Goal: Task Accomplishment & Management: Use online tool/utility

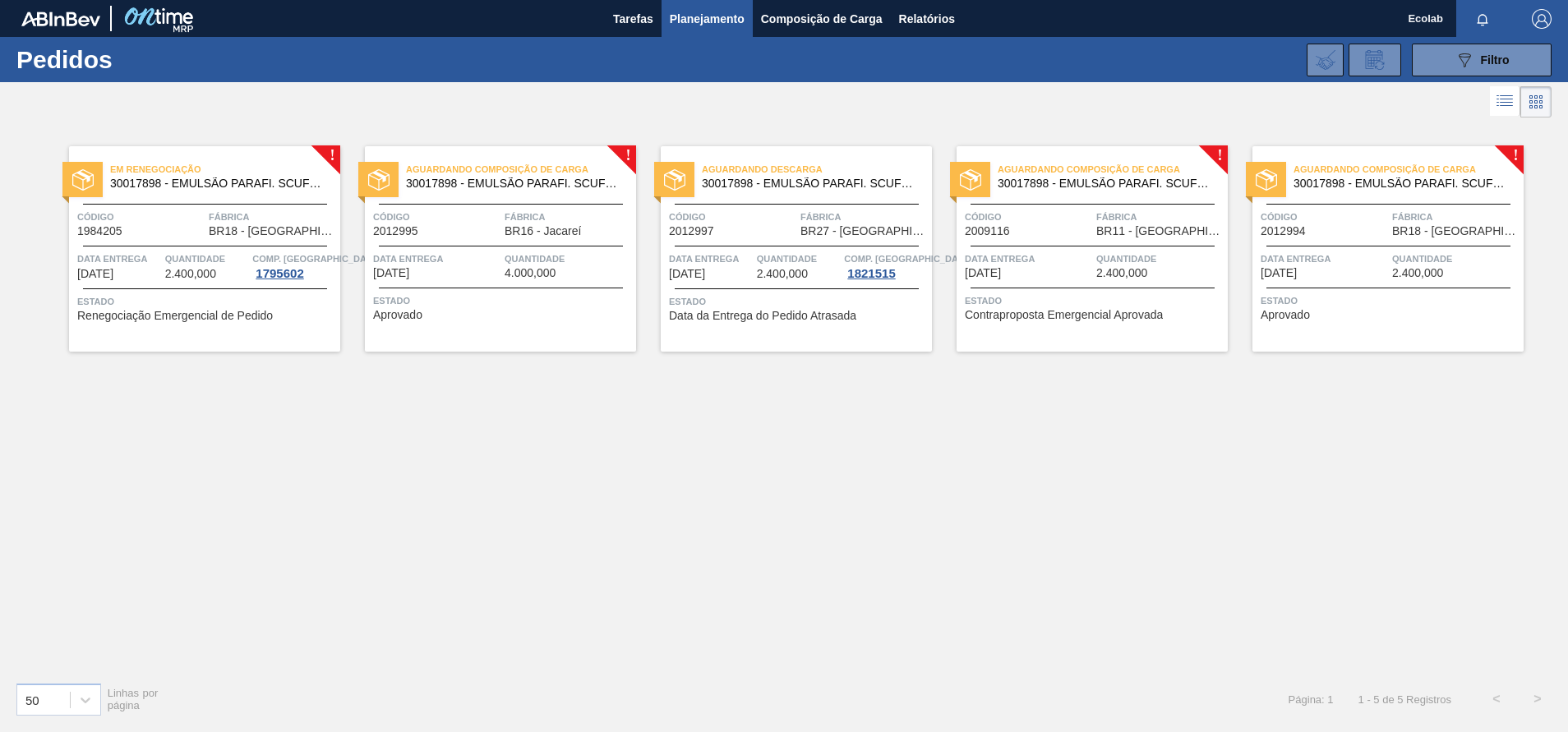
click at [1119, 304] on span "Estado" at bounding box center [1094, 301] width 259 height 17
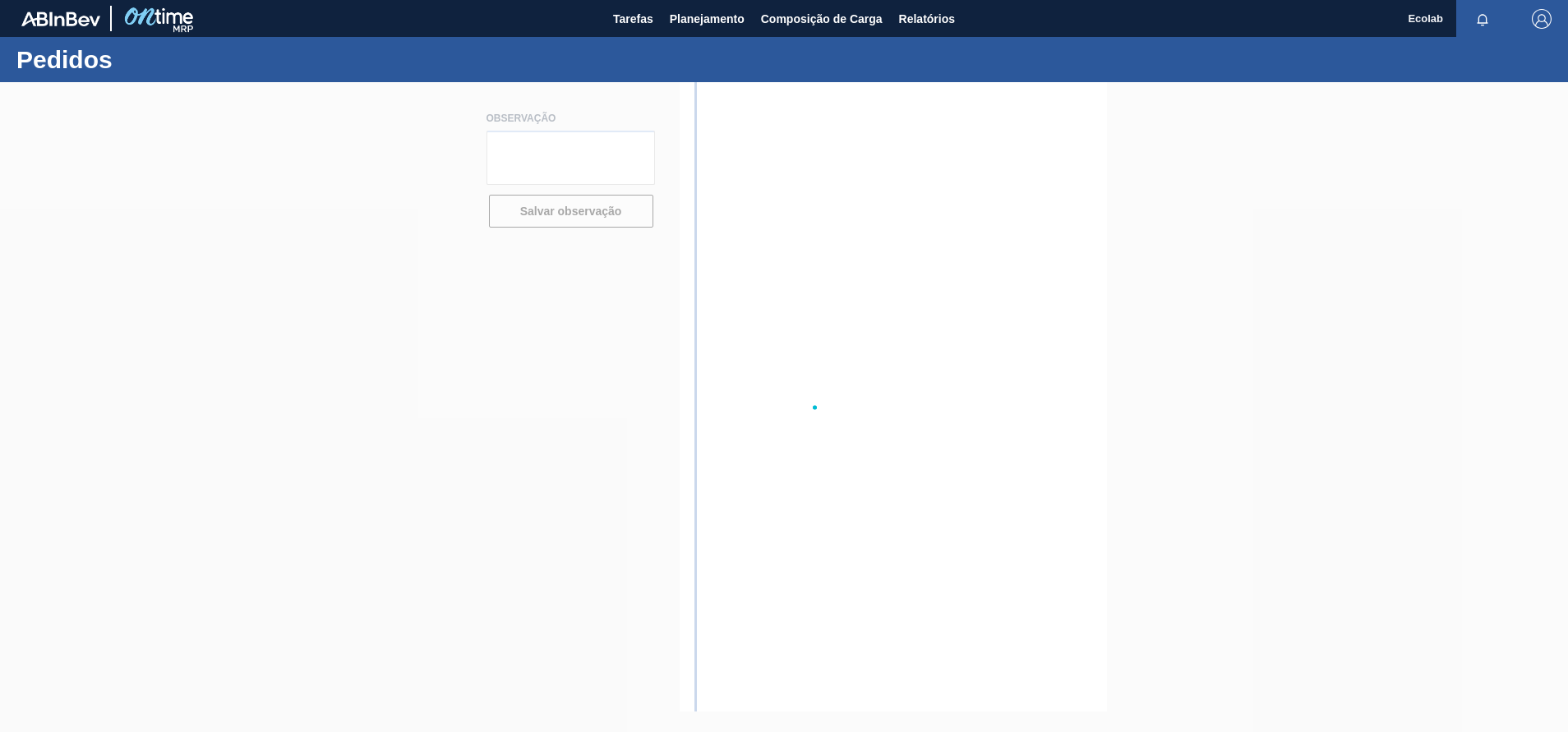
click at [1119, 304] on div at bounding box center [784, 407] width 1568 height 650
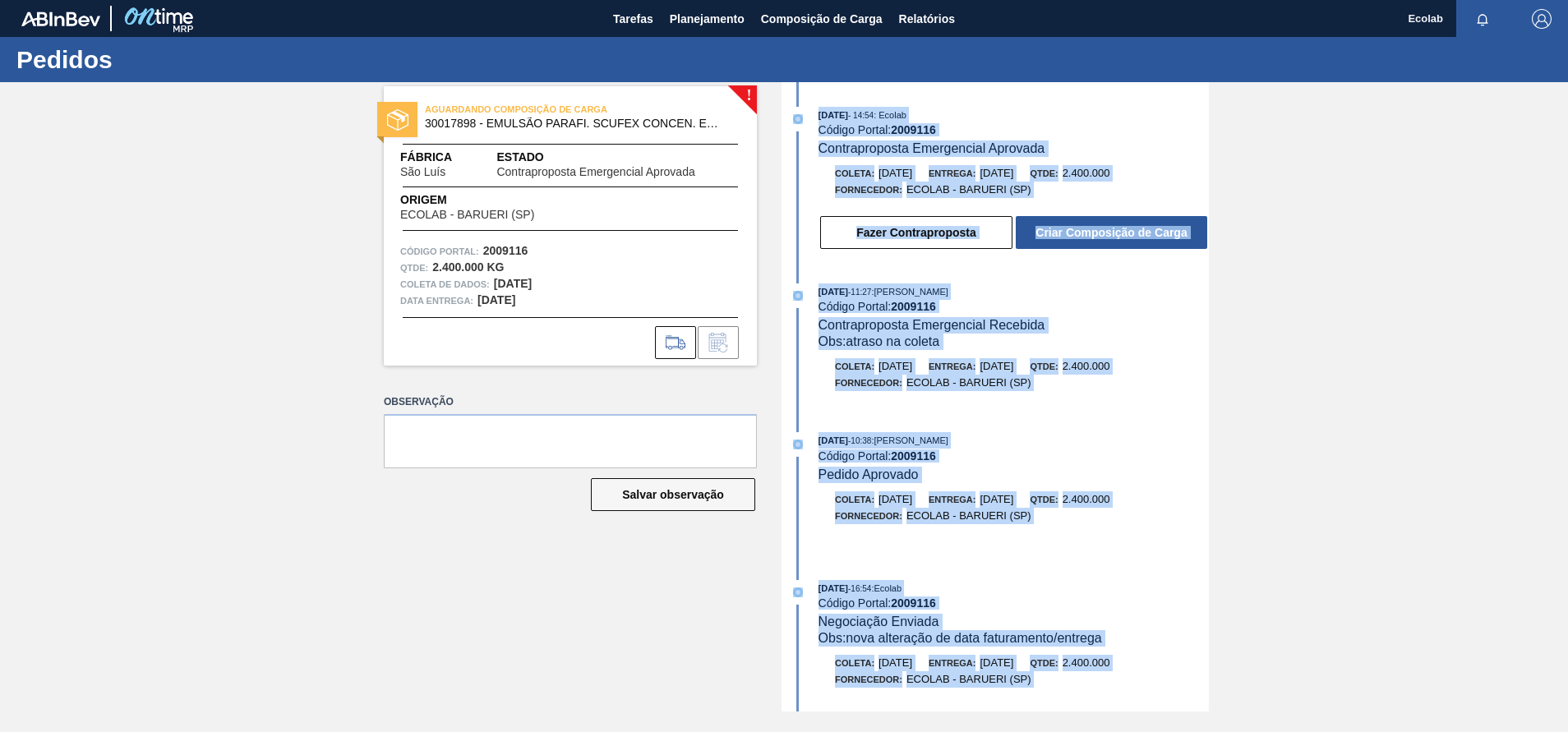
click at [1291, 327] on div "! AGUARDANDO COMPOSIÇÃO DE CARGA 30017898 - EMULSÃO PARAFI. SCUFEX CONCEN. ECOL…" at bounding box center [784, 397] width 1568 height 629
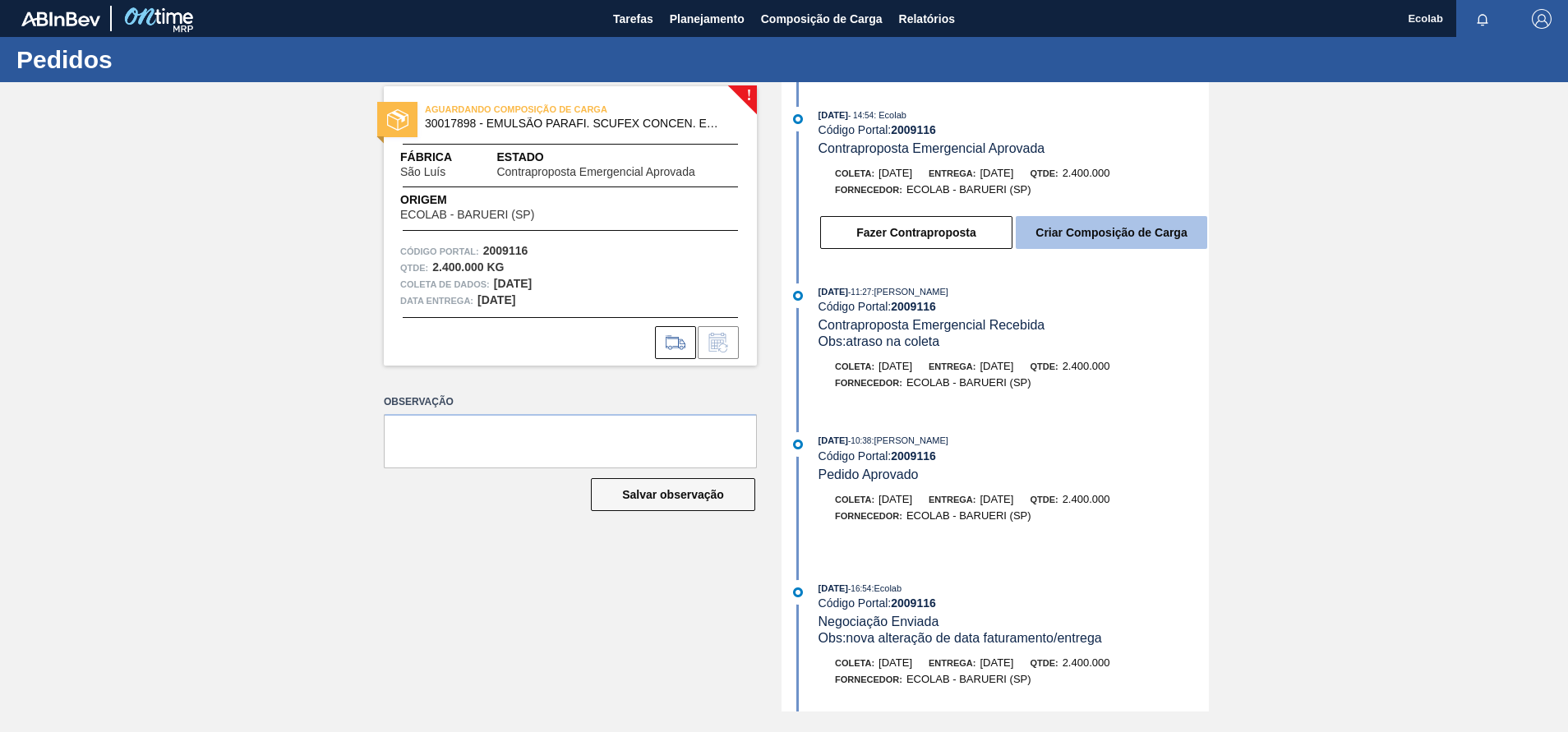
click at [1062, 226] on button "Criar Composição de Carga" at bounding box center [1111, 232] width 191 height 33
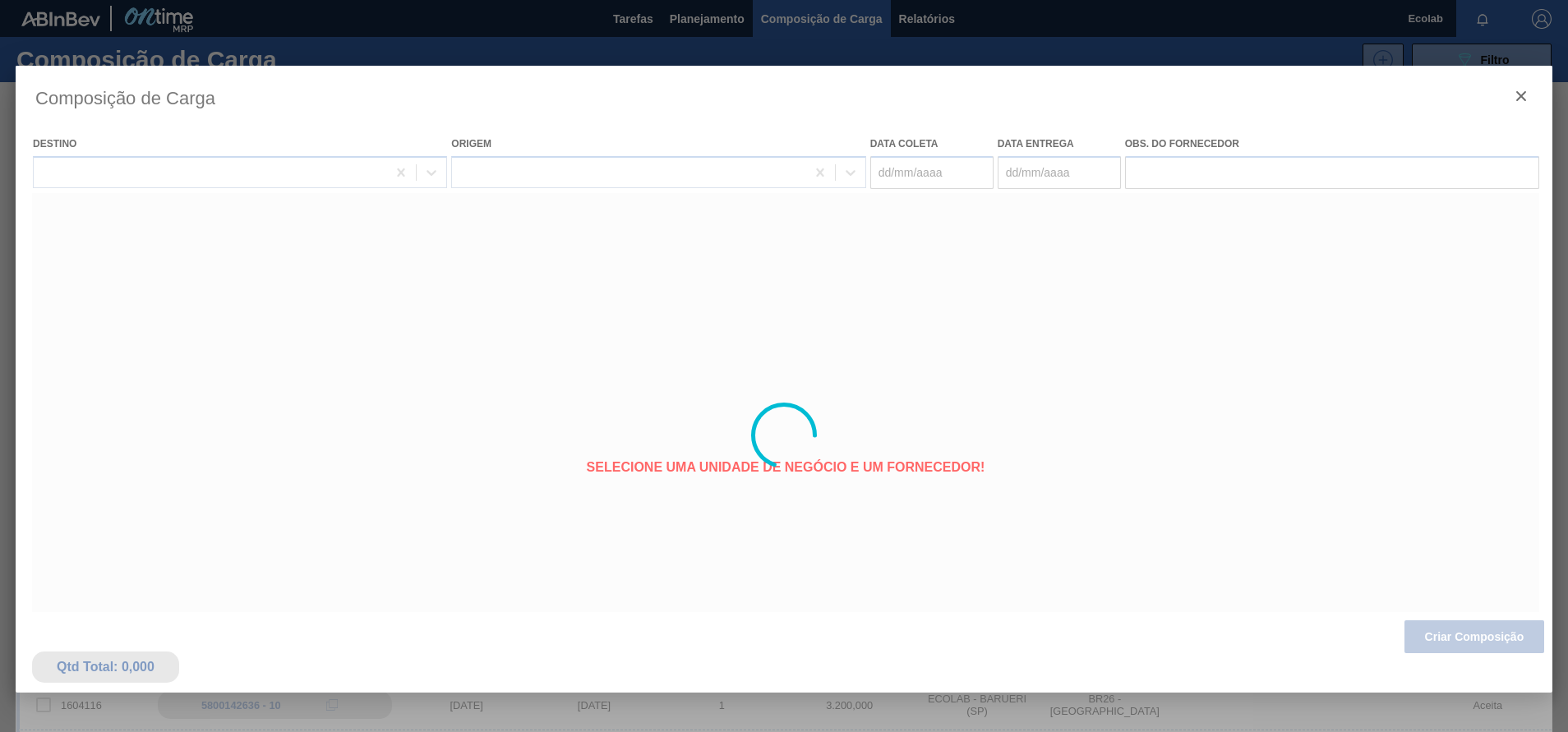
type coleta "[DATE]"
type entrega "[DATE]"
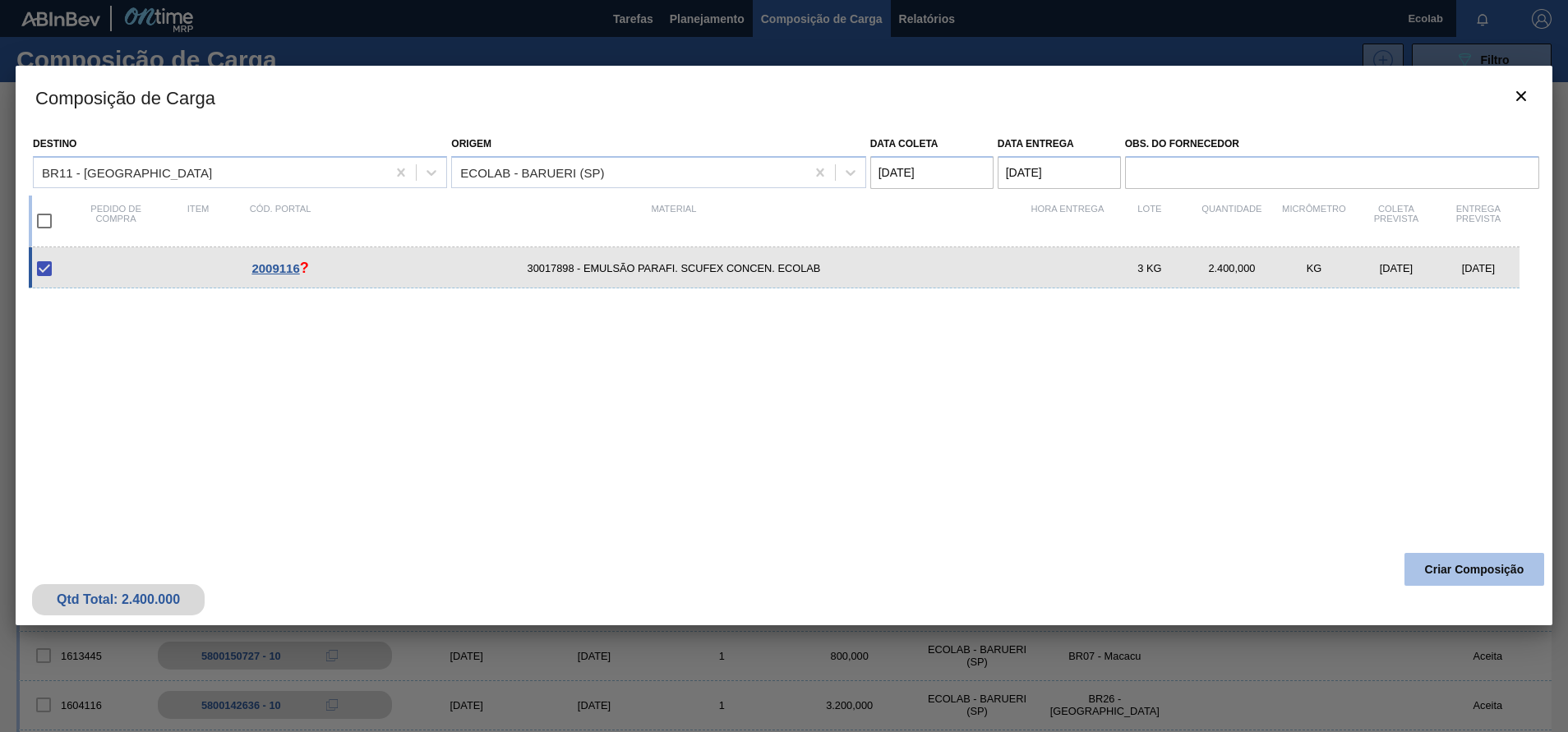
click at [1450, 575] on button "Criar Composição" at bounding box center [1475, 569] width 140 height 33
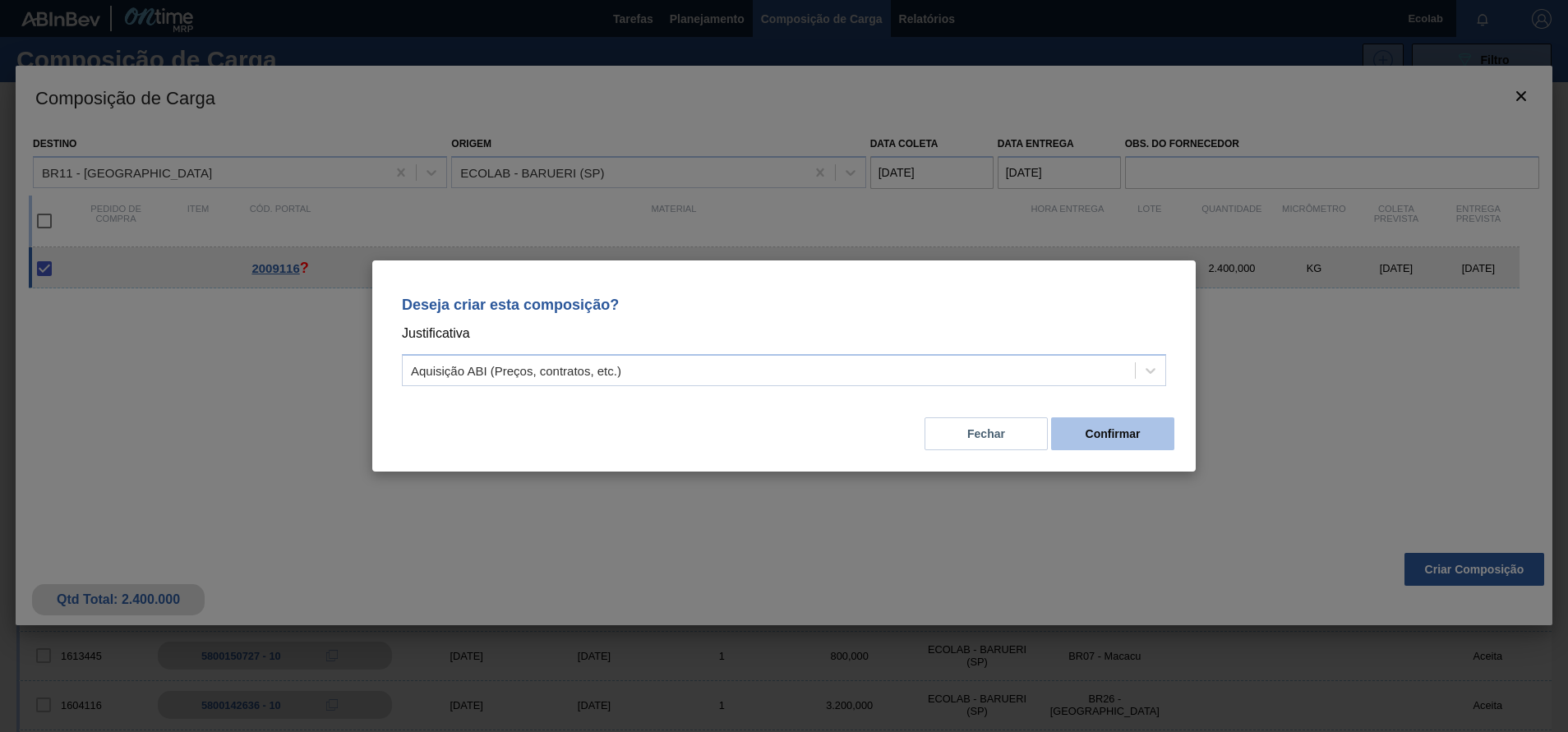
click at [1108, 421] on button "Confirmar" at bounding box center [1112, 434] width 123 height 33
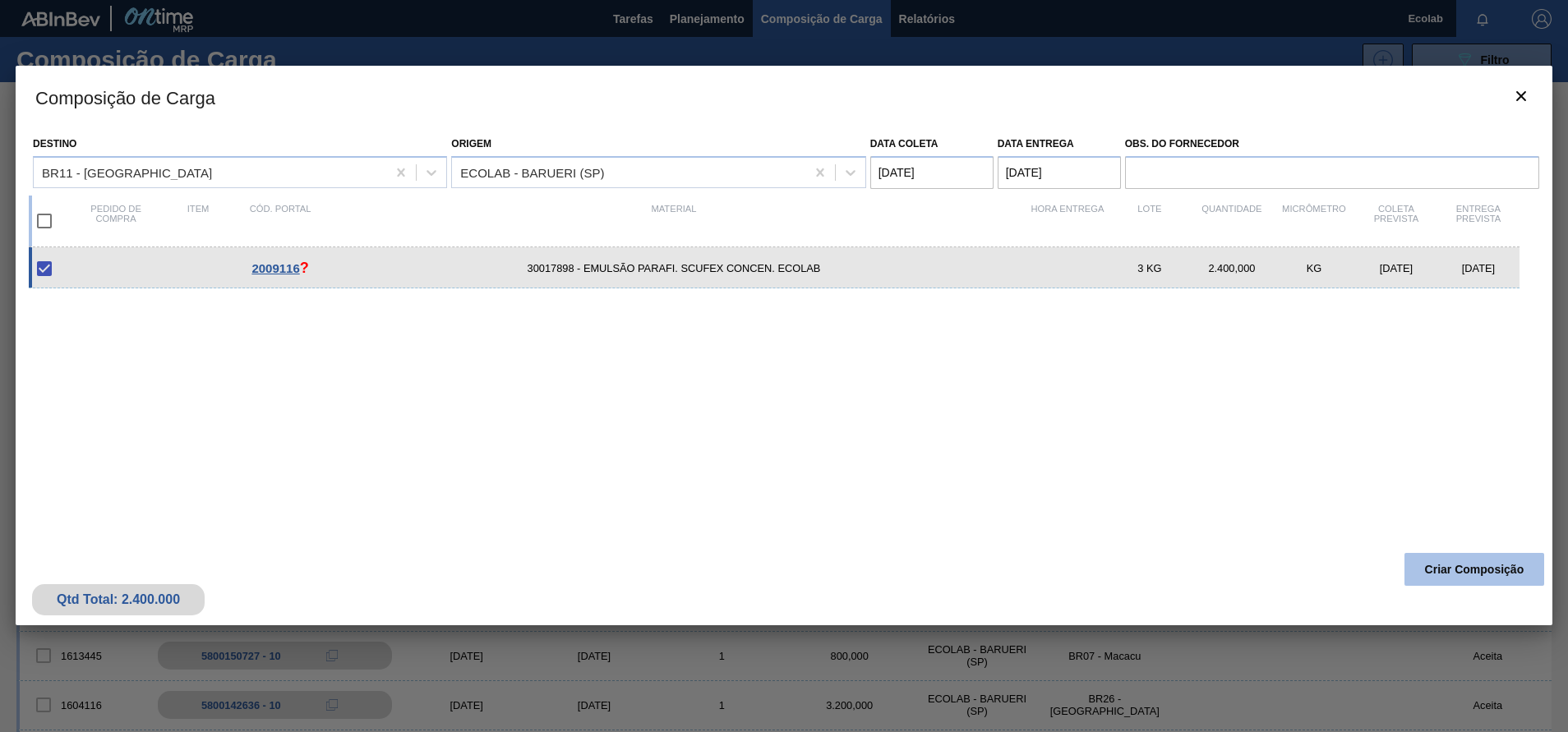
click at [1460, 564] on button "Criar Composição" at bounding box center [1475, 569] width 140 height 33
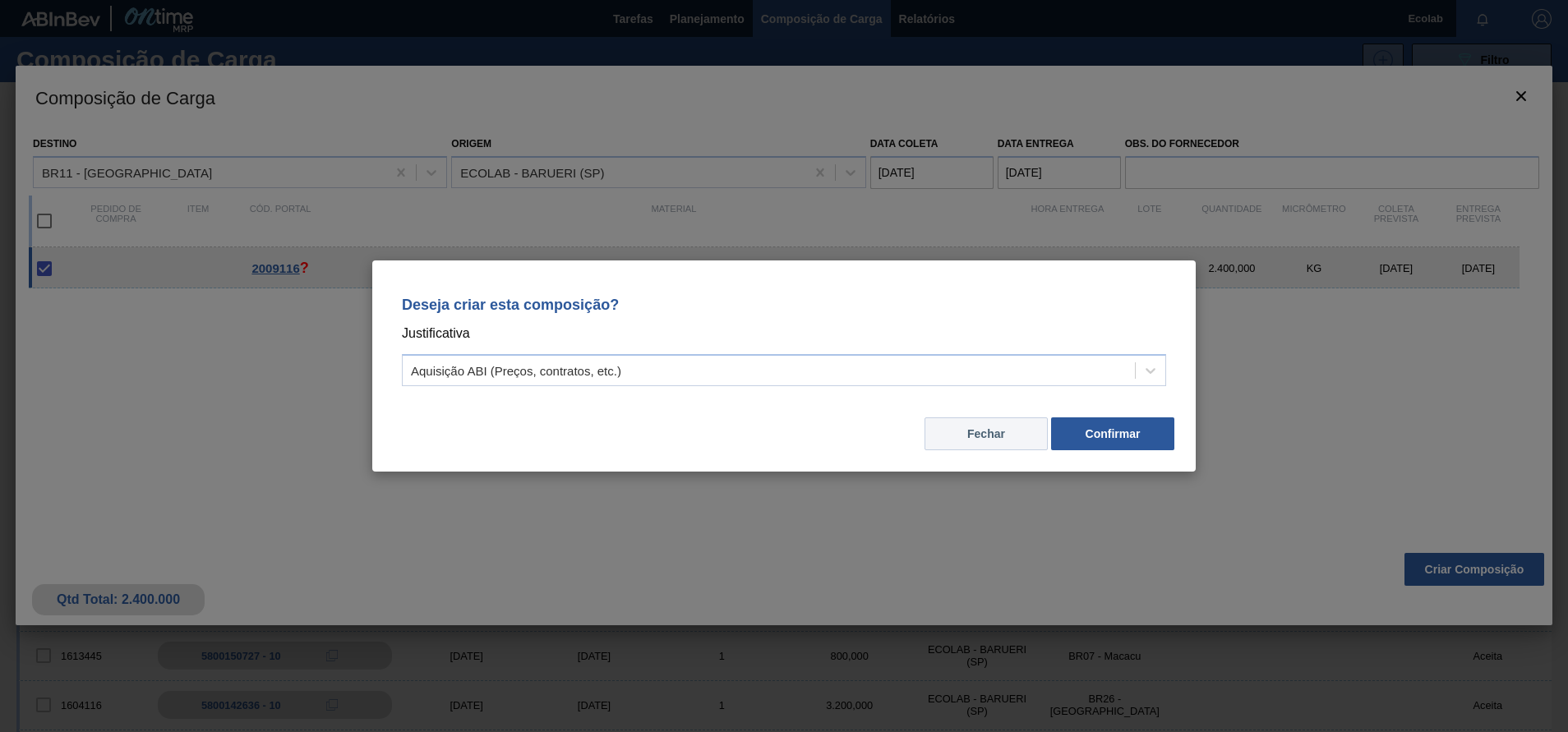
click at [963, 438] on button "Fechar" at bounding box center [985, 434] width 123 height 33
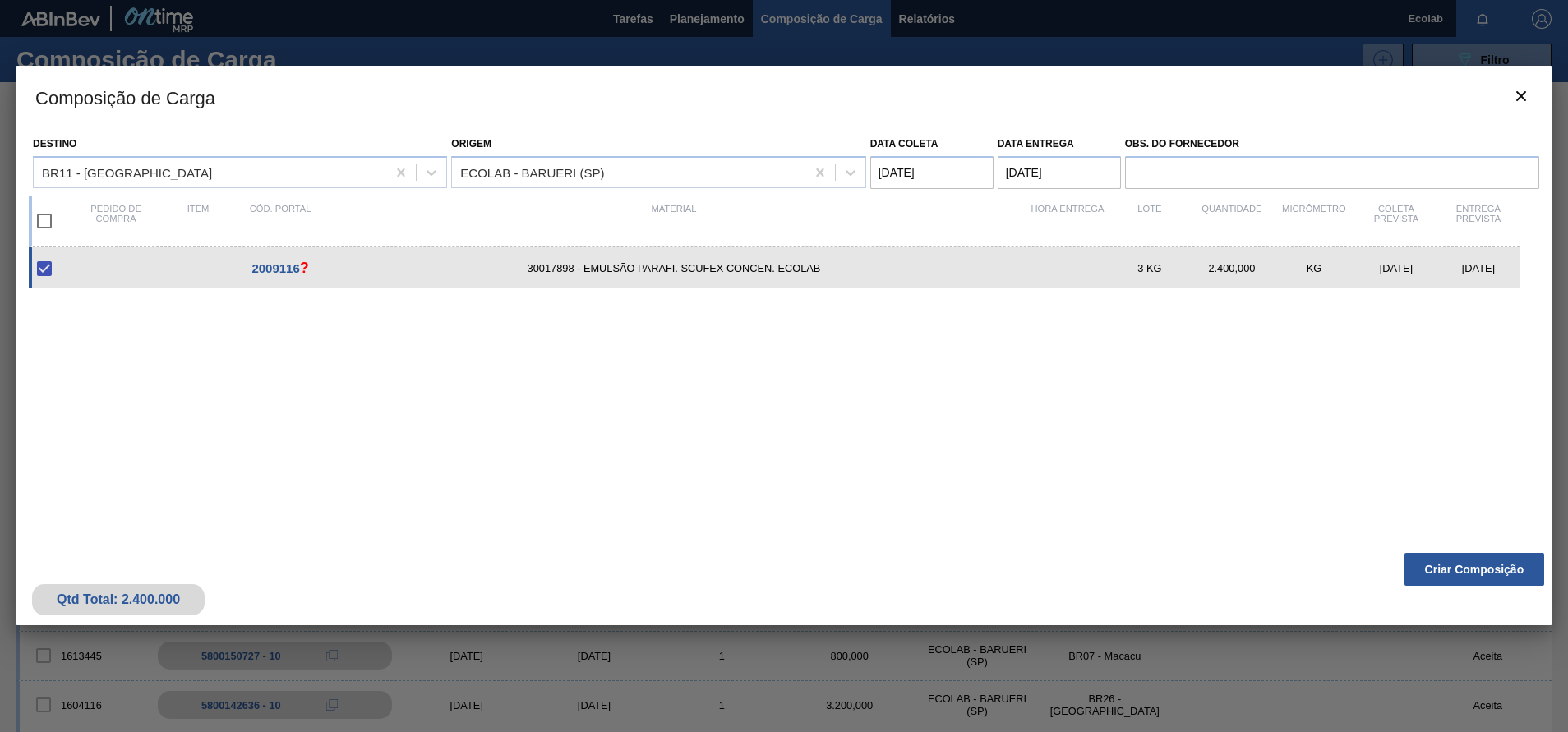
click at [1104, 425] on div "2009116 ? 30017898 - EMULSÃO PARAFI. SCUFEX CONCEN. ECOLAB 3 KG 2.400,000 KG [D…" at bounding box center [780, 386] width 1504 height 279
